Goal: Check status: Check status

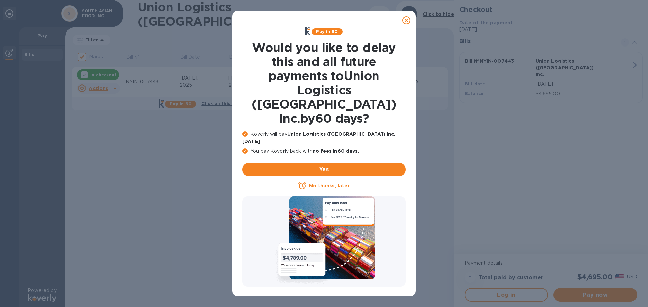
click at [408, 21] on icon at bounding box center [406, 20] width 8 height 8
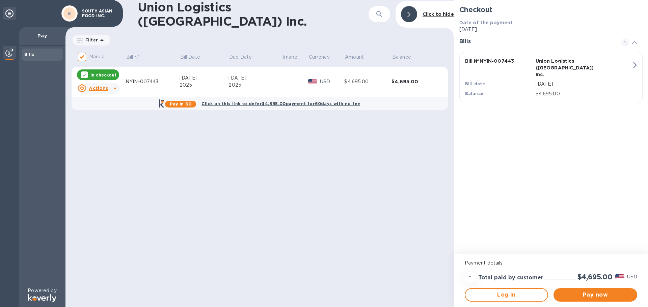
click at [481, 30] on p "[DATE]" at bounding box center [550, 29] width 183 height 7
click at [478, 27] on p "[DATE]" at bounding box center [550, 29] width 183 height 7
click at [408, 16] on icon at bounding box center [408, 14] width 3 height 5
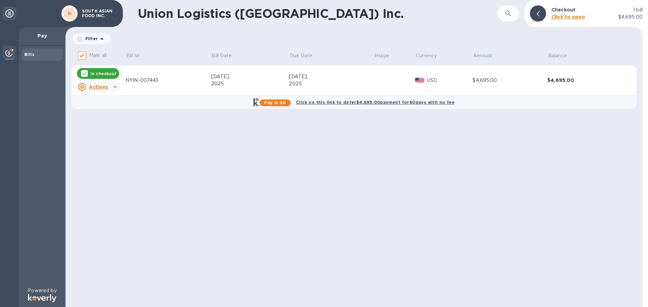
click at [364, 101] on b "Click on this link to defer $4,695.00 payment for 60 days with no fee" at bounding box center [375, 102] width 159 height 5
click at [279, 102] on b "Pay in 60" at bounding box center [275, 102] width 22 height 5
click at [536, 12] on div at bounding box center [538, 13] width 16 height 16
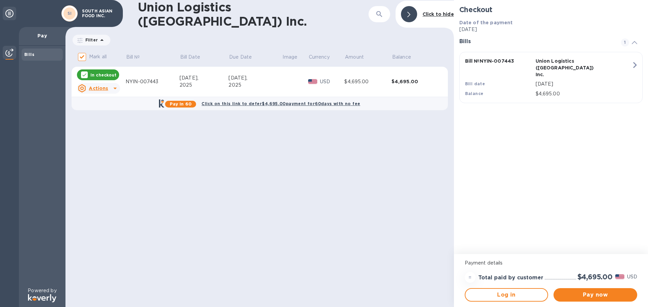
click at [482, 29] on p "[DATE]" at bounding box center [550, 29] width 183 height 7
click at [625, 41] on span "1" at bounding box center [625, 42] width 8 height 8
click at [624, 42] on span "1" at bounding box center [625, 42] width 8 height 8
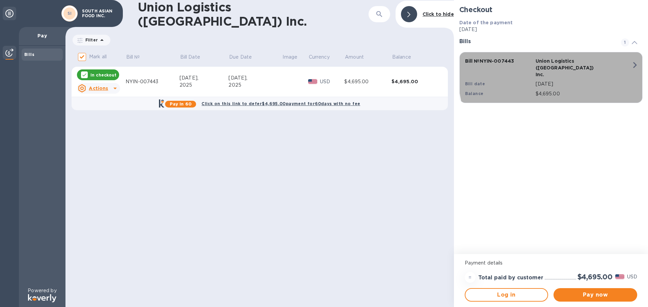
click at [633, 64] on icon "button" at bounding box center [635, 65] width 12 height 12
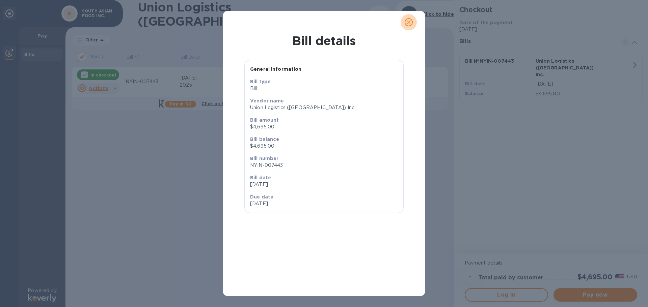
click at [409, 25] on icon "close" at bounding box center [408, 22] width 7 height 7
